Goal: Communication & Community: Answer question/provide support

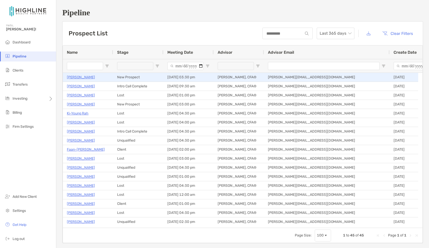
click at [73, 78] on p "[PERSON_NAME]" at bounding box center [81, 77] width 28 height 6
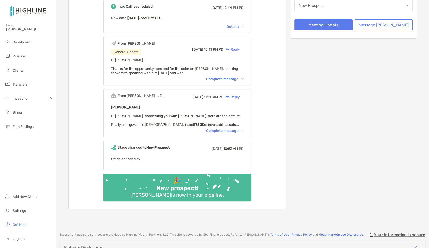
scroll to position [116, 0]
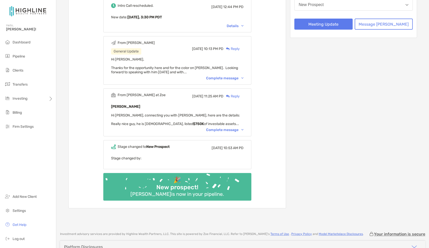
click at [227, 81] on div "From Jon General Update Thu, Sep 11 10:13 PM PD Reply Hi Paul, Thanks for the o…" at bounding box center [177, 60] width 148 height 48
click at [227, 79] on div "Complete message" at bounding box center [224, 78] width 37 height 4
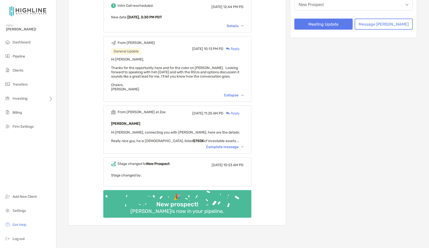
click at [233, 146] on div "Complete message" at bounding box center [224, 147] width 37 height 4
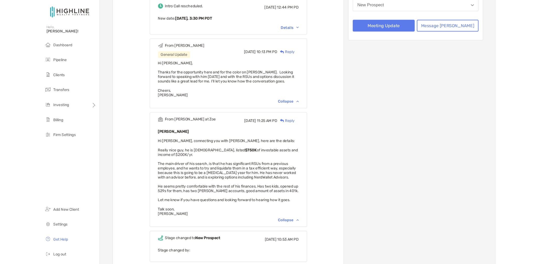
scroll to position [0, 0]
